Goal: Check status

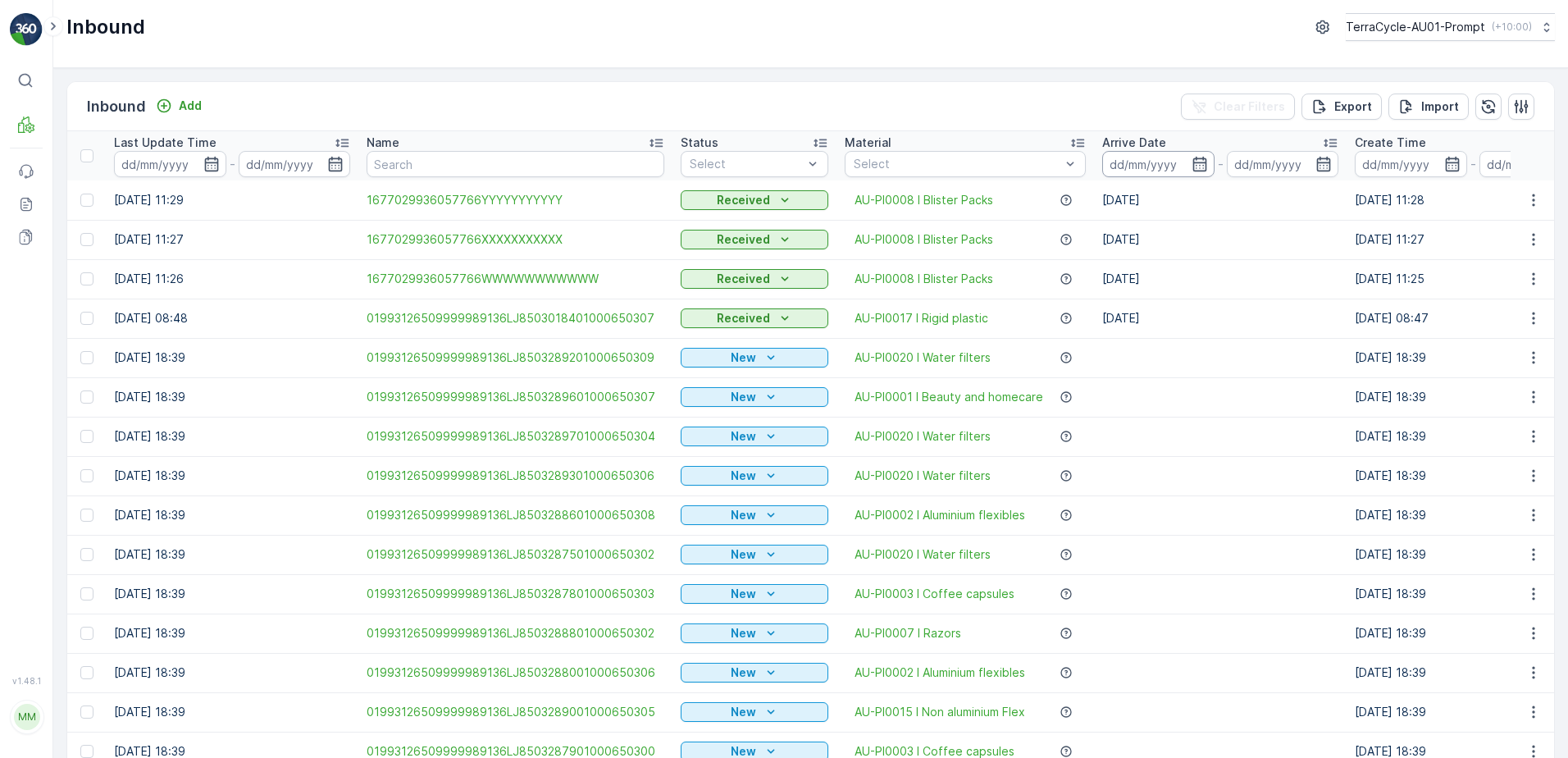
click at [1152, 163] on input at bounding box center [1158, 164] width 112 height 26
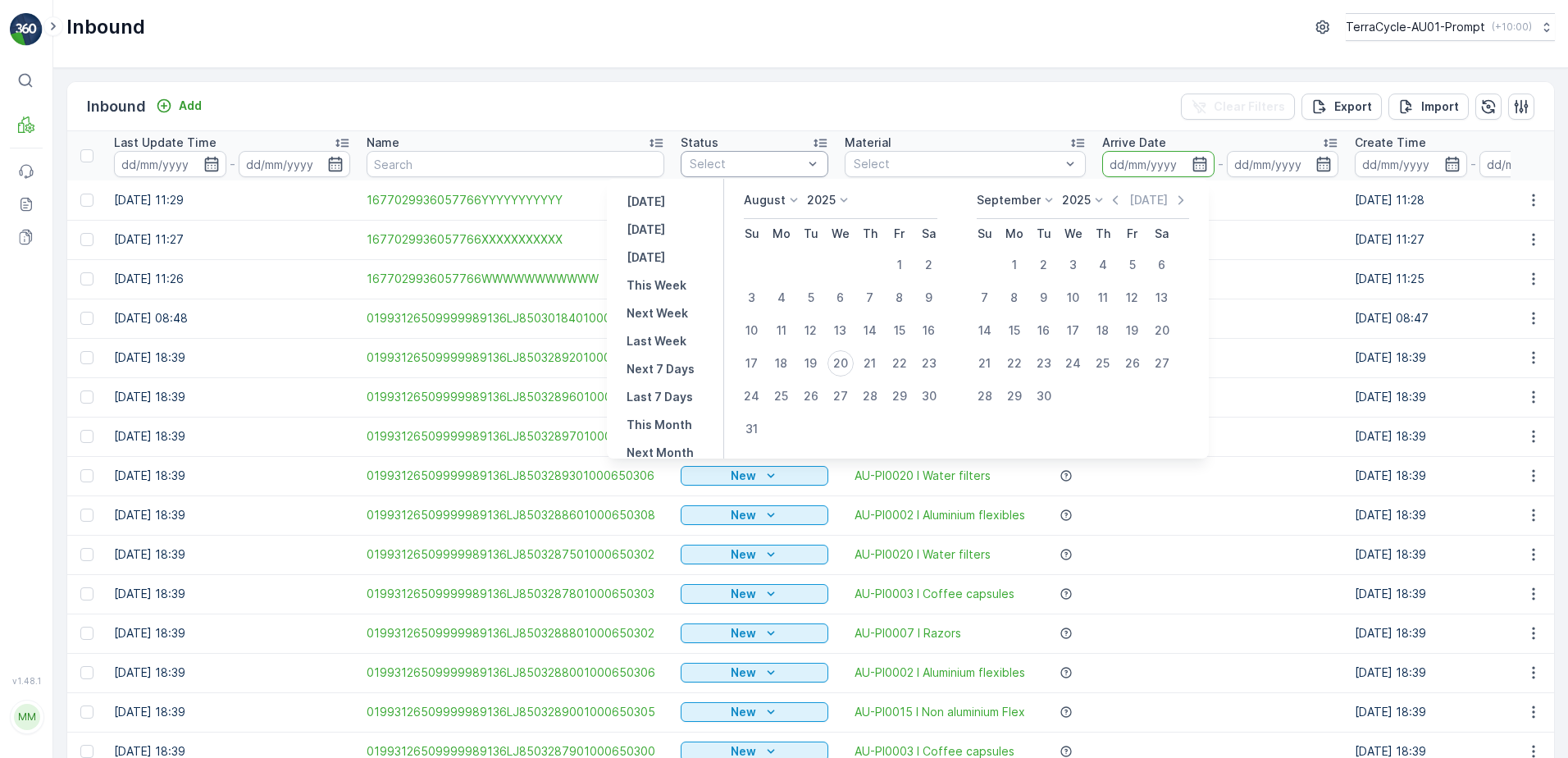
click at [736, 157] on div at bounding box center [746, 164] width 117 height 13
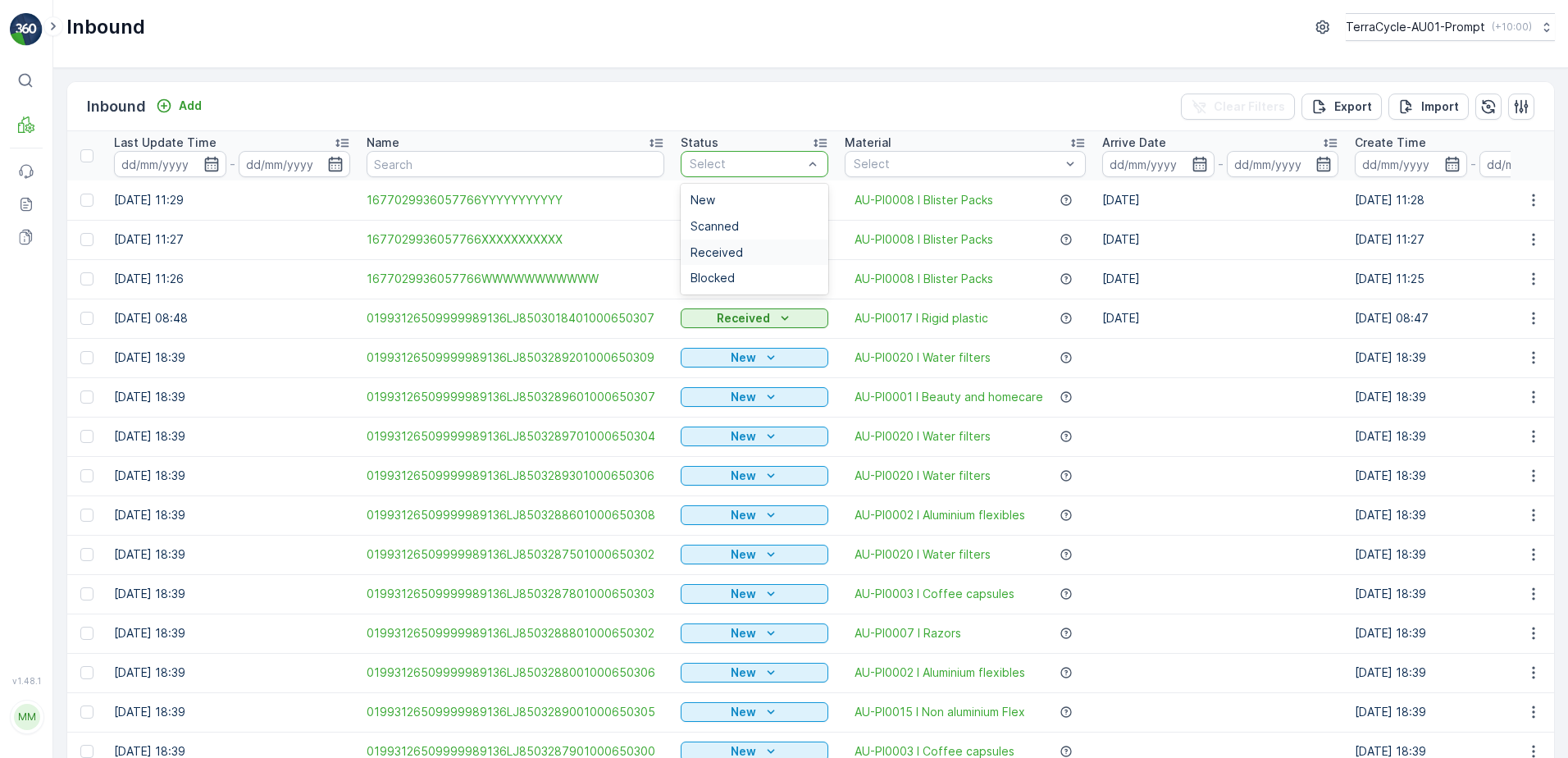
click at [739, 250] on div "Received" at bounding box center [755, 253] width 128 height 13
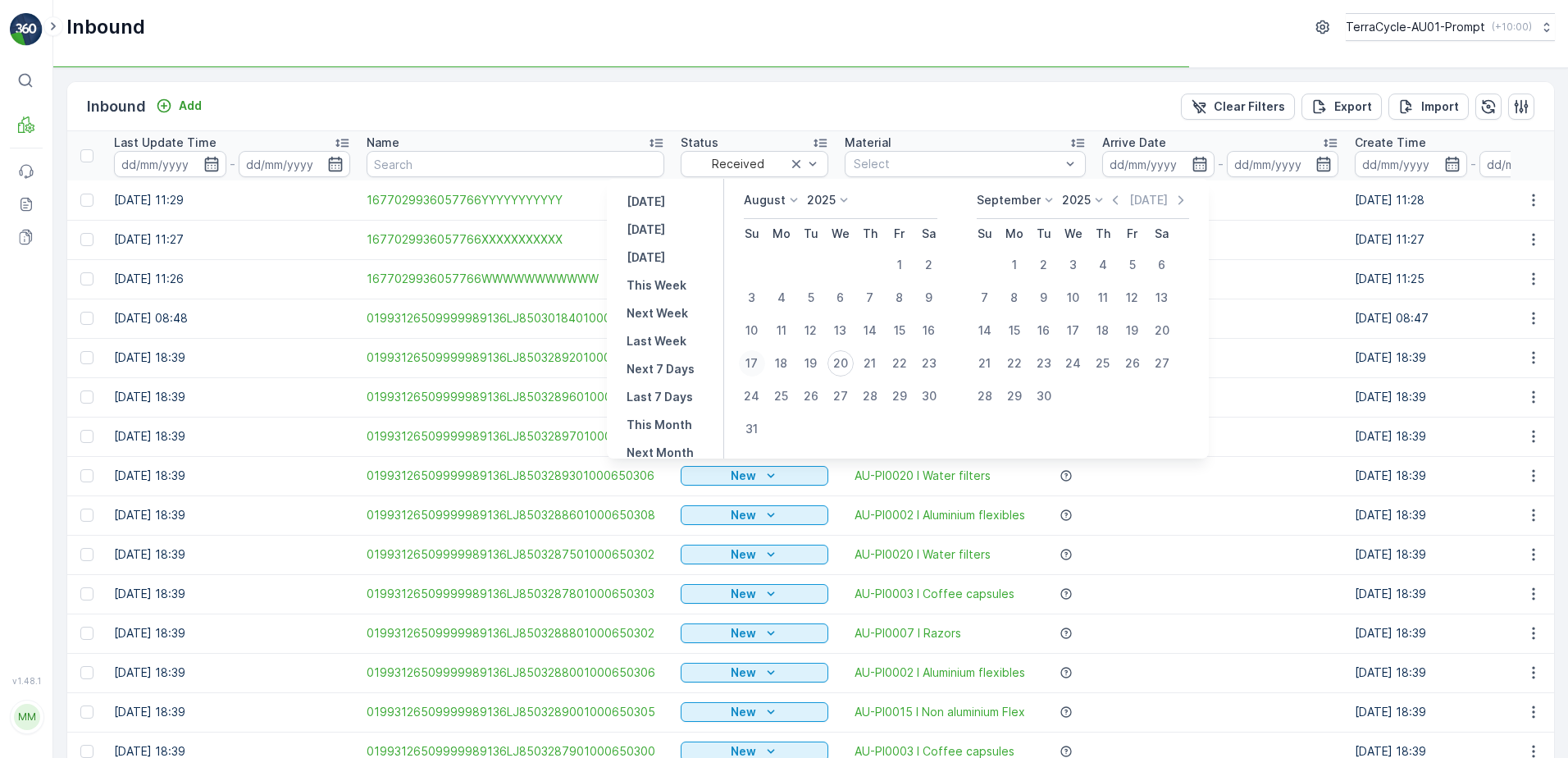
click at [764, 364] on div "17" at bounding box center [752, 364] width 26 height 26
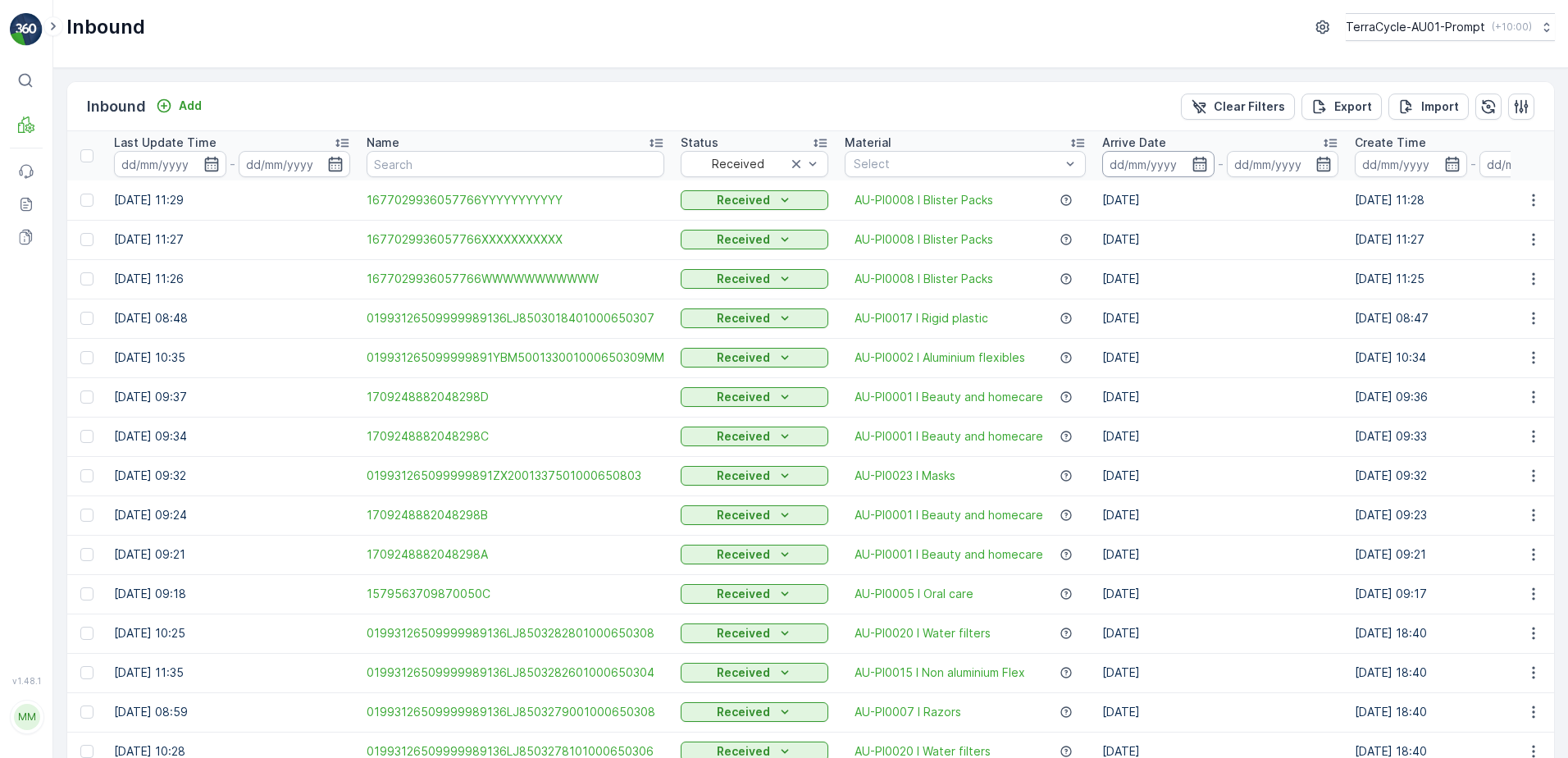
click at [1172, 166] on input at bounding box center [1158, 164] width 112 height 26
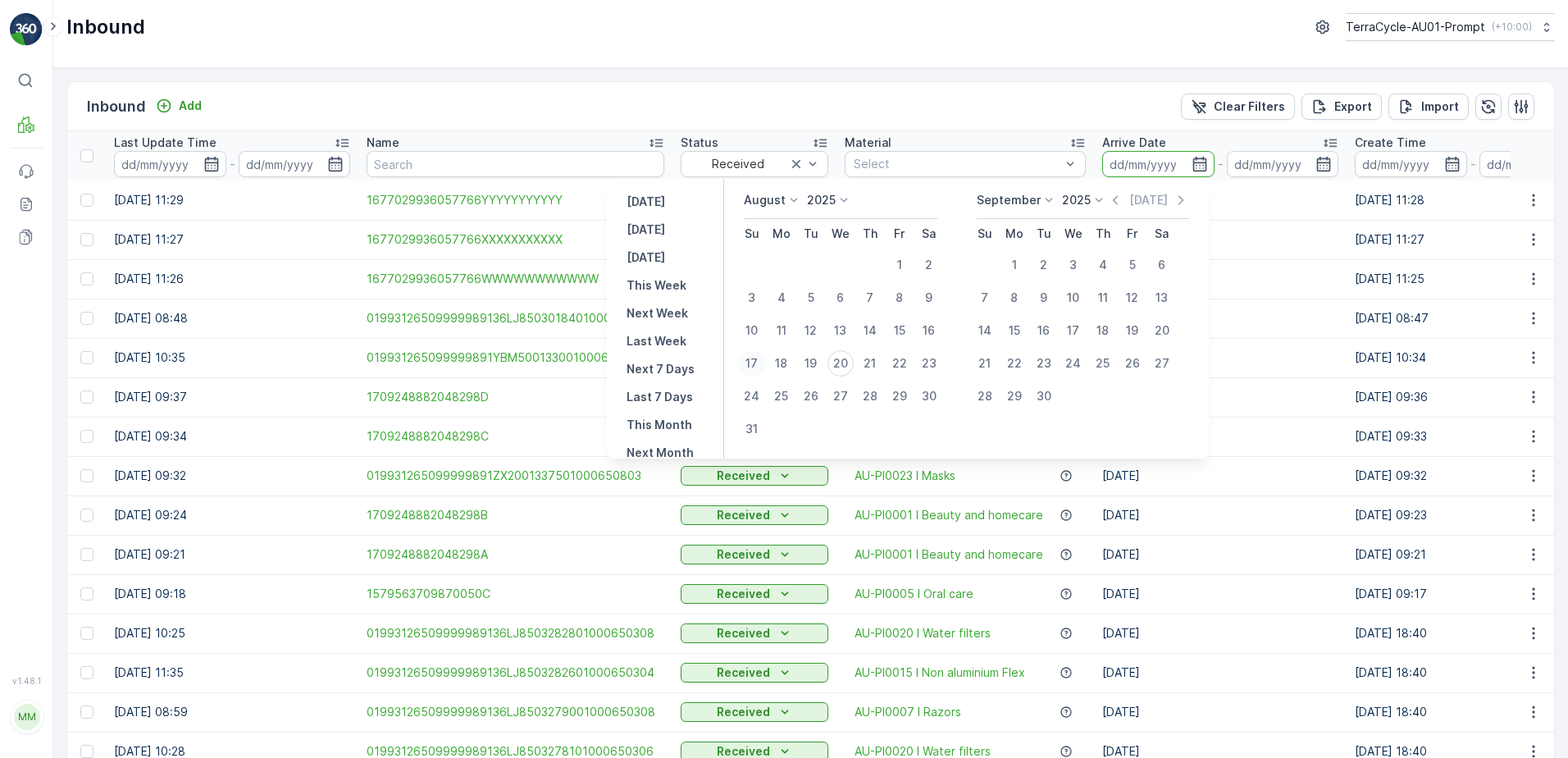
click at [762, 363] on div "17" at bounding box center [752, 364] width 26 height 26
type input "[DATE]"
click at [1322, 161] on icon "button" at bounding box center [1323, 163] width 16 height 16
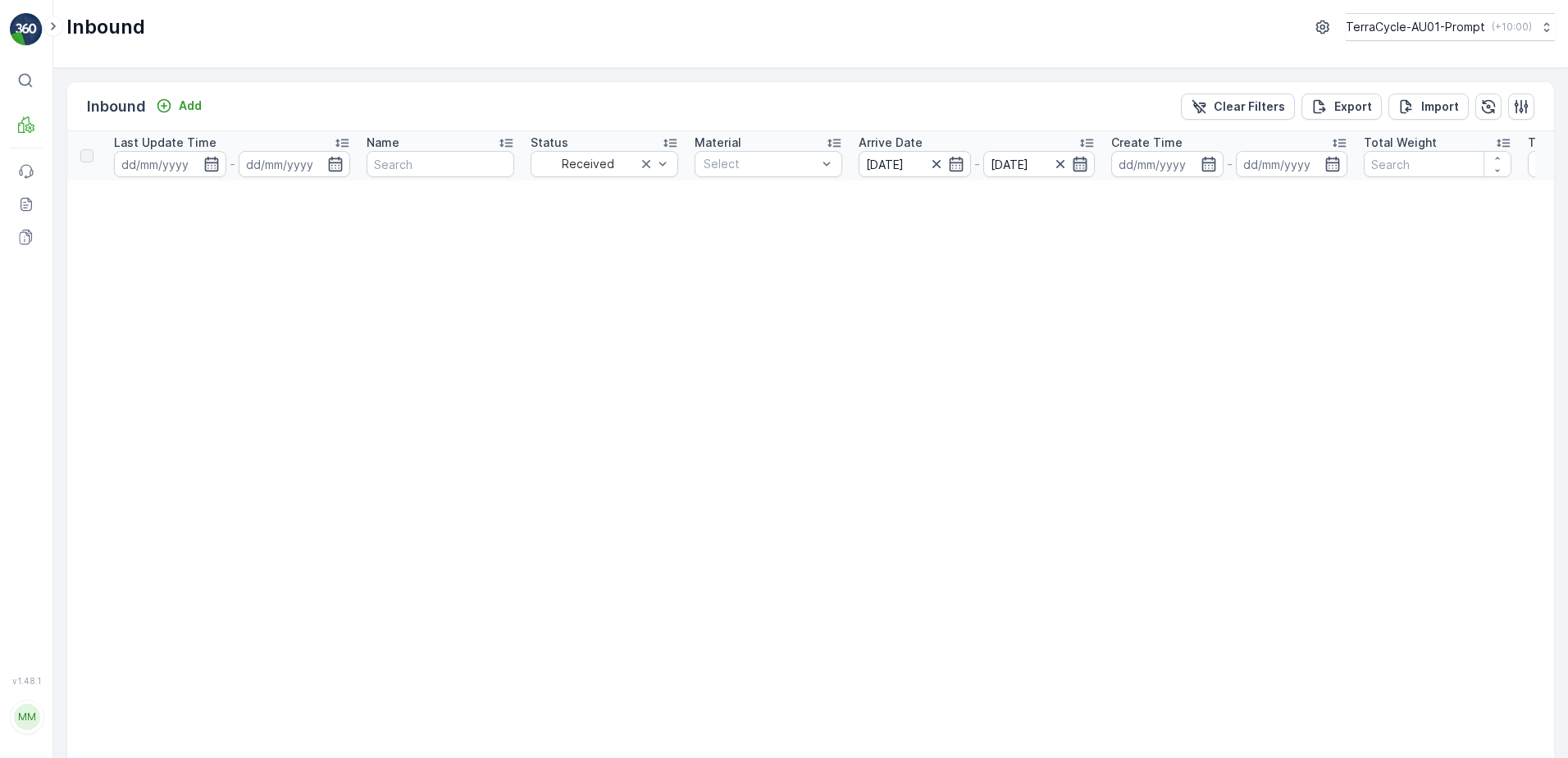
click at [1077, 170] on icon "button" at bounding box center [1079, 163] width 16 height 16
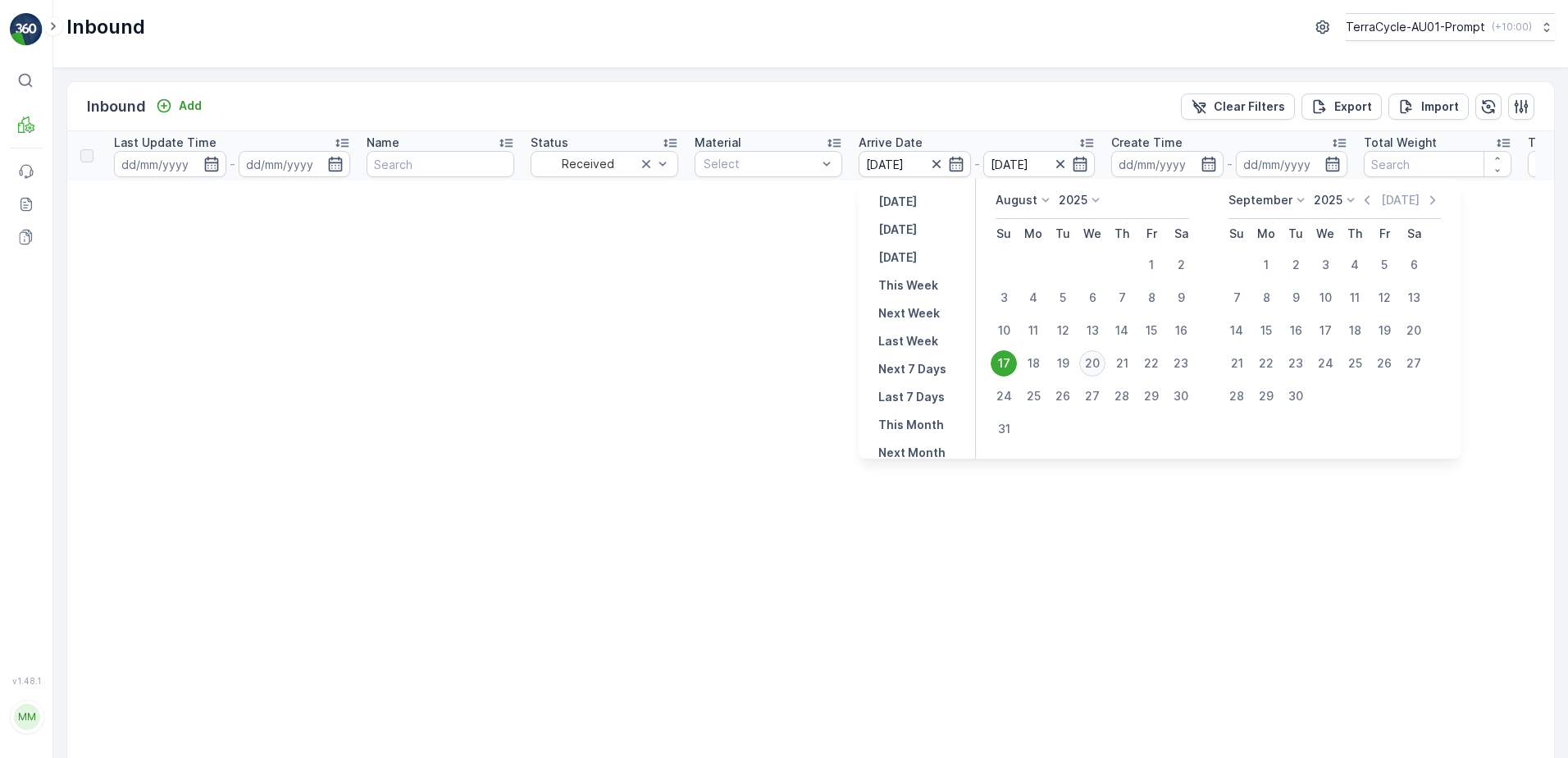
click at [1095, 363] on div "20" at bounding box center [1092, 364] width 26 height 26
type input "[DATE]"
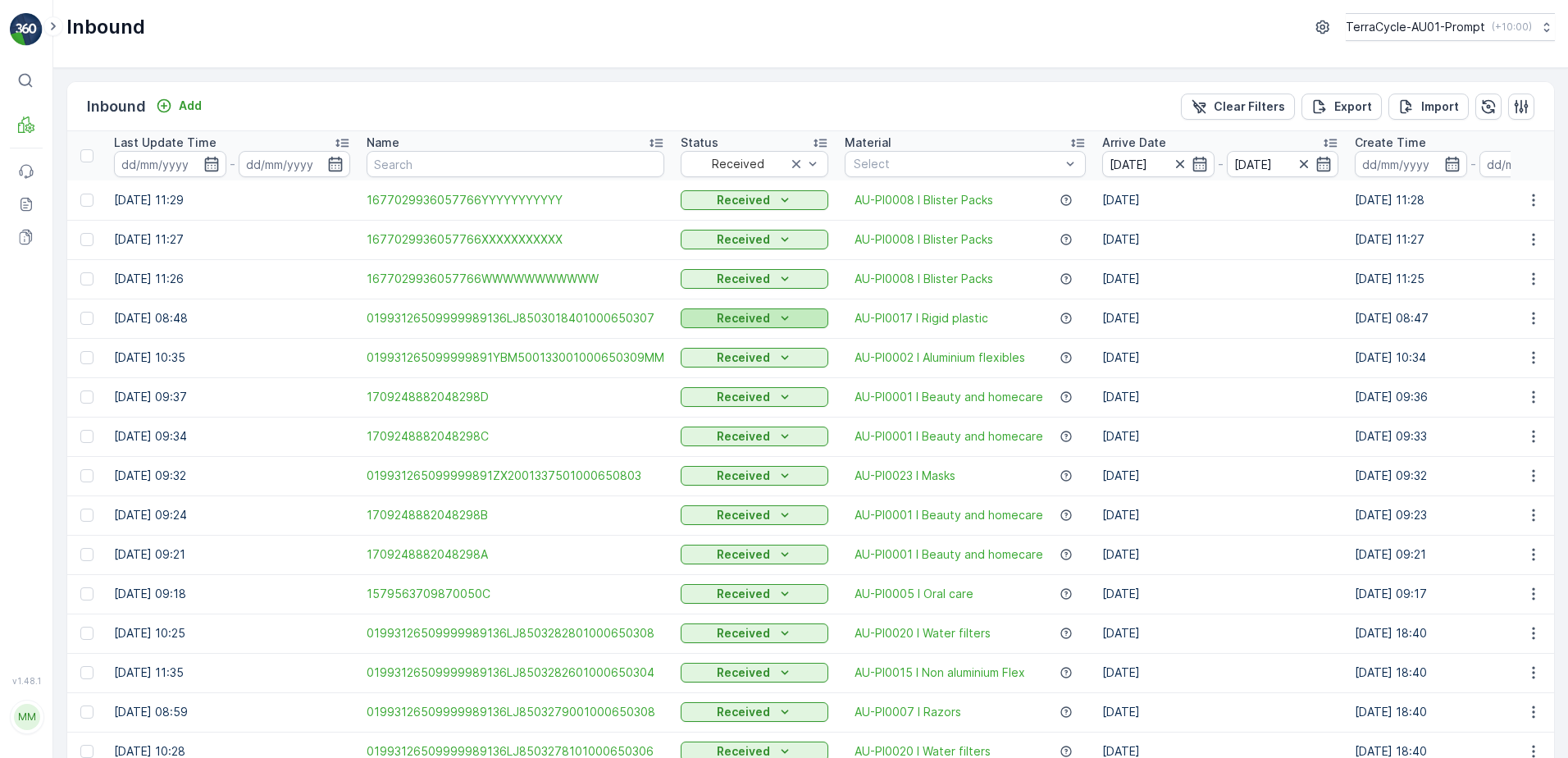
drag, startPoint x: 1252, startPoint y: 111, endPoint x: 736, endPoint y: 316, distance: 555.2
click at [1252, 111] on p "Clear Filters" at bounding box center [1250, 106] width 72 height 16
